Goal: Task Accomplishment & Management: Use online tool/utility

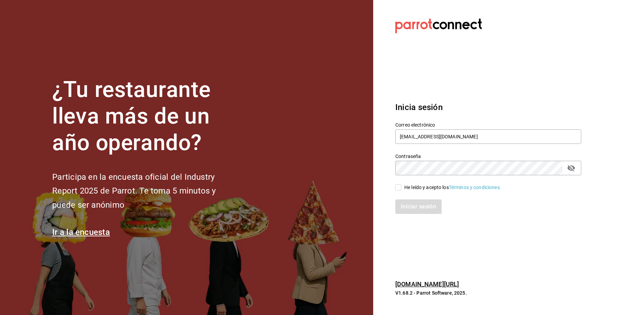
click at [358, 134] on div "¿Tu restaurante lleva más de un año operando? Participa en la encuesta oficial …" at bounding box center [311, 157] width 622 height 315
type input "[EMAIL_ADDRESS][DOMAIN_NAME]"
click at [401, 190] on span "He leído y acepto los Términos y condiciones." at bounding box center [451, 187] width 100 height 7
click at [401, 190] on input "He leído y acepto los Términos y condiciones." at bounding box center [398, 188] width 6 height 6
checkbox input "true"
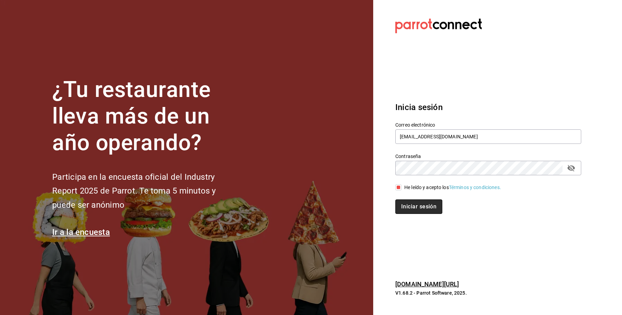
click at [411, 200] on button "Iniciar sesión" at bounding box center [418, 207] width 47 height 15
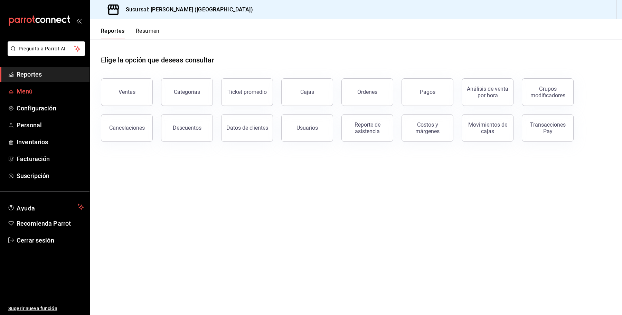
click at [28, 90] on span "Menú" at bounding box center [50, 91] width 67 height 9
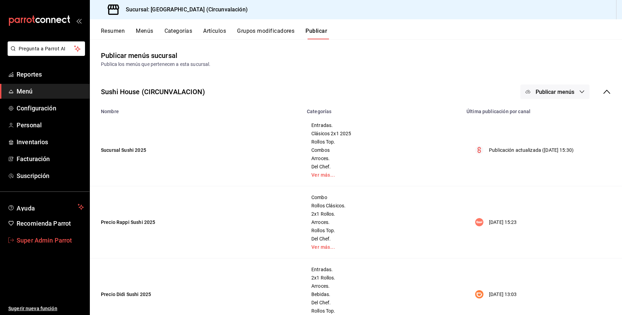
click at [48, 241] on span "Super Admin Parrot" at bounding box center [50, 240] width 67 height 9
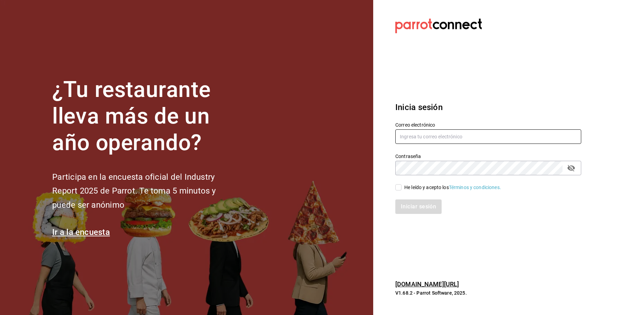
type input "[EMAIL_ADDRESS][DOMAIN_NAME]"
click at [401, 189] on input "He leído y acepto los Términos y condiciones." at bounding box center [398, 188] width 6 height 6
checkbox input "true"
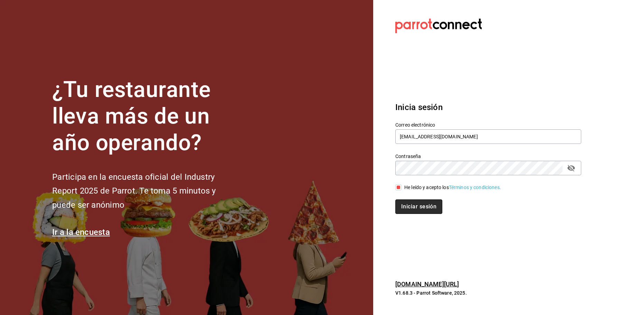
click at [410, 204] on button "Iniciar sesión" at bounding box center [418, 207] width 47 height 15
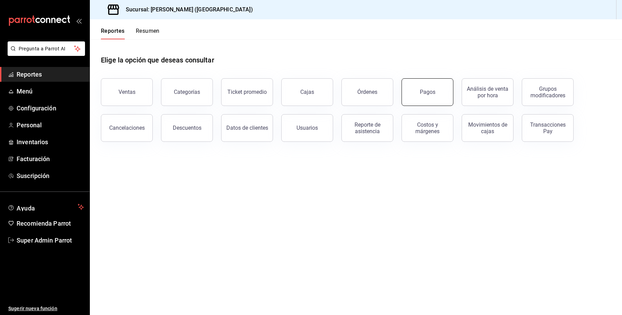
click at [443, 92] on button "Pagos" at bounding box center [427, 92] width 52 height 28
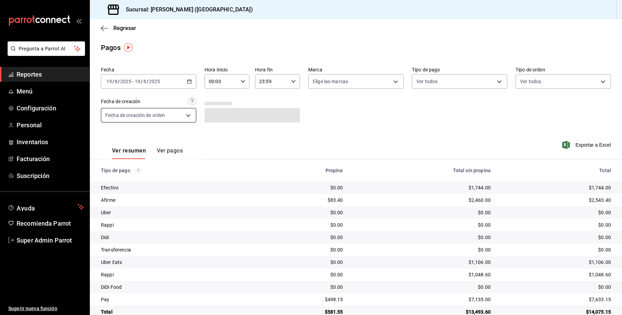
click at [182, 121] on body "Pregunta a Parrot AI Reportes Menú Configuración Personal Inventarios Facturaci…" at bounding box center [311, 157] width 622 height 315
click at [230, 135] on div at bounding box center [311, 157] width 622 height 315
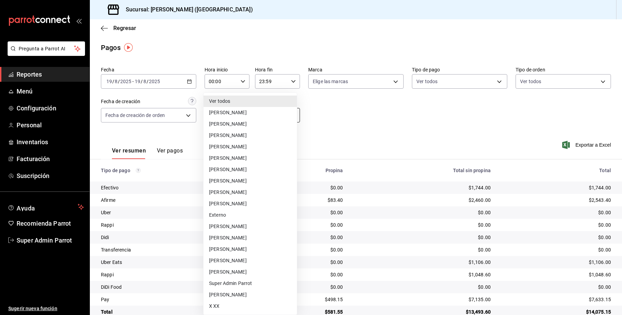
click at [268, 122] on body "Pregunta a Parrot AI Reportes Menú Configuración Personal Inventarios Facturaci…" at bounding box center [311, 157] width 622 height 315
click at [257, 161] on li "[PERSON_NAME]" at bounding box center [250, 158] width 93 height 11
type input "604f2ecd-c511-4fc1-baf7-43b566c19a8f"
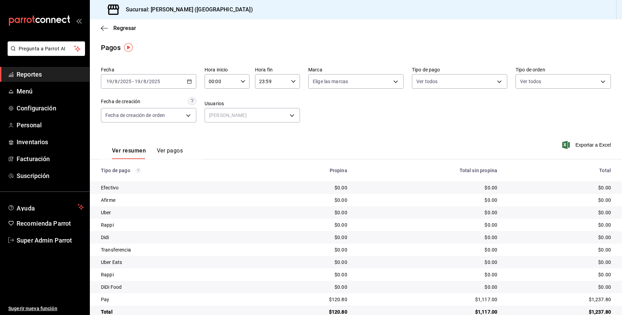
click at [335, 137] on div "Ver resumen Ver pagos Exportar a Excel" at bounding box center [356, 149] width 532 height 37
